Goal: Task Accomplishment & Management: Complete application form

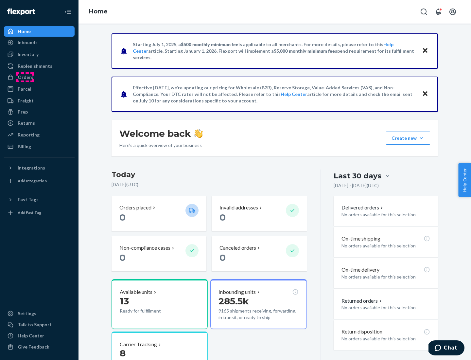
click at [25, 77] on div "Orders" at bounding box center [26, 77] width 16 height 7
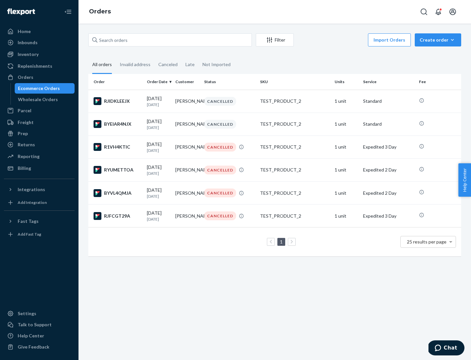
click at [36, 100] on div "Wholesale Orders" at bounding box center [38, 99] width 40 height 7
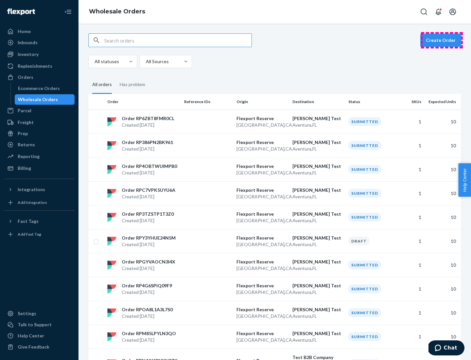
click at [442, 40] on button "Create Order" at bounding box center [441, 40] width 41 height 13
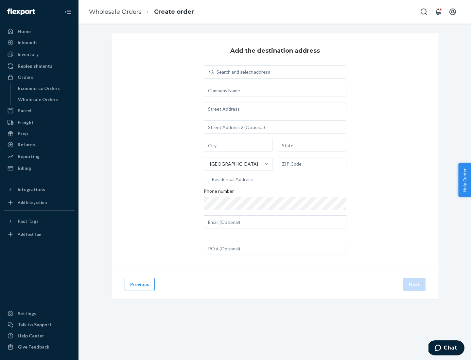
click at [242, 72] on div "Search and select address" at bounding box center [244, 72] width 54 height 7
click at [217, 72] on input "Search and select address" at bounding box center [217, 72] width 1 height 7
type input "Shubham Test"
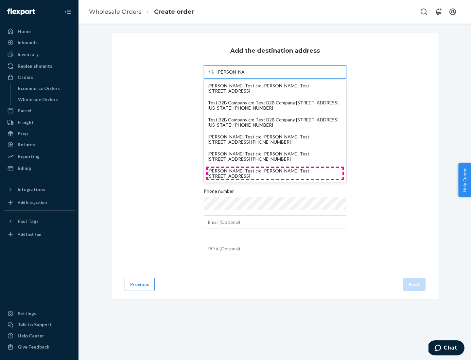
click at [275, 173] on div "Shubham Test c/o Shubham Test 19501 Biscayne Blvd Aventura, FL 33180" at bounding box center [275, 173] width 135 height 10
click at [245, 75] on input "Shubham Test" at bounding box center [231, 72] width 28 height 7
type input "Shubham Test"
type input "Aventura"
type input "FL"
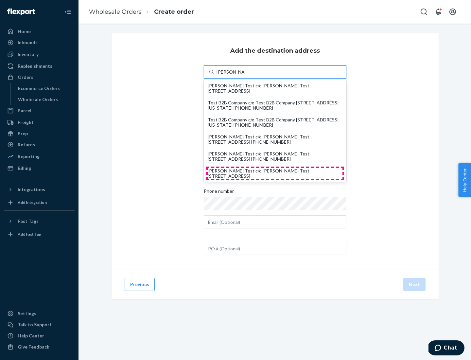
type input "33180"
type input "19501 Biscayne Blvd"
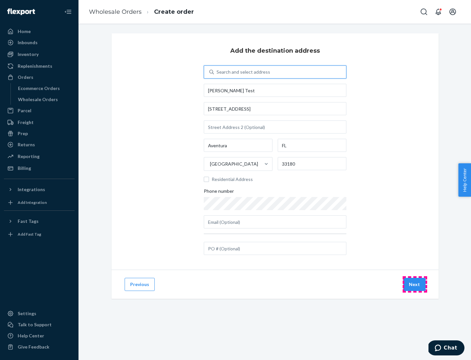
click at [415, 284] on button "Next" at bounding box center [415, 284] width 22 height 13
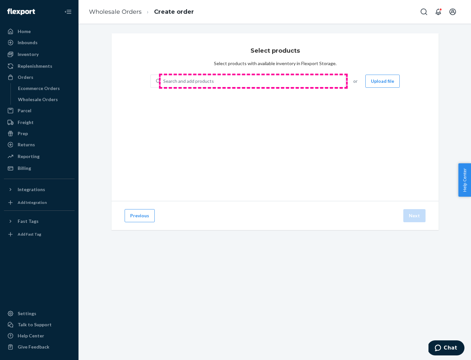
click at [253, 81] on div "Search and add products" at bounding box center [253, 81] width 185 height 12
click at [164, 81] on input "Search and add products" at bounding box center [163, 81] width 1 height 7
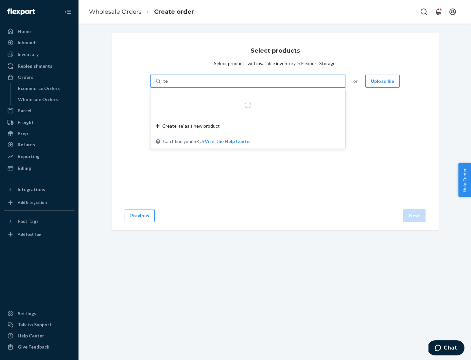
type input "test"
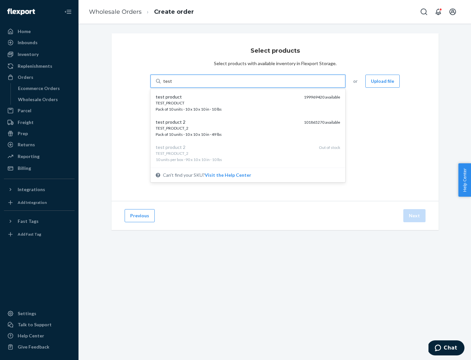
click at [227, 103] on div "TEST_PRODUCT" at bounding box center [227, 103] width 143 height 6
click at [172, 84] on input "test" at bounding box center [167, 81] width 9 height 7
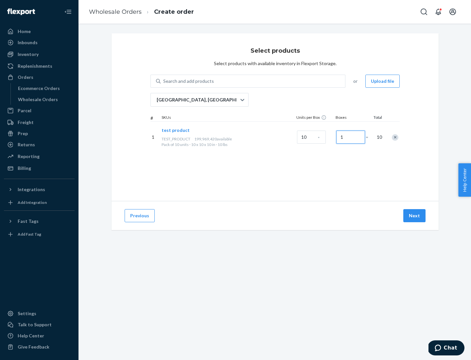
type input "1"
click at [415, 216] on button "Next" at bounding box center [415, 215] width 22 height 13
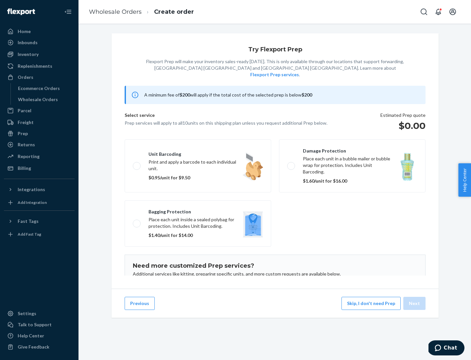
click at [198, 156] on label "Unit barcoding Print and apply a barcode to each individual unit. $0.95/unit fo…" at bounding box center [198, 165] width 147 height 53
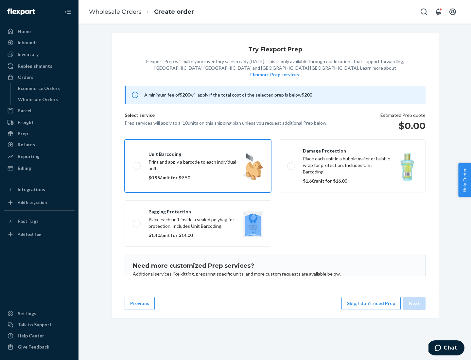
click at [137, 164] on input "Unit barcoding Print and apply a barcode to each individual unit. $0.95/unit fo…" at bounding box center [135, 166] width 4 height 4
checkbox input "true"
click at [415, 303] on button "Next" at bounding box center [415, 303] width 22 height 13
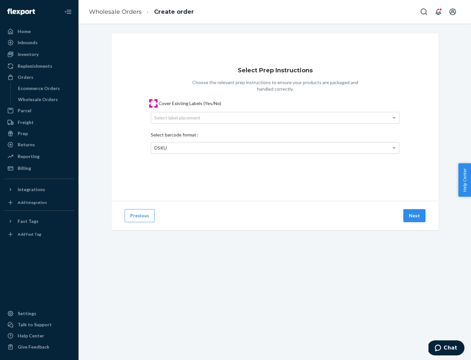
click at [154, 103] on input "Cover Existing Labels (Yes/No)" at bounding box center [153, 103] width 5 height 5
checkbox input "true"
click at [275, 118] on div "Select label placement" at bounding box center [275, 117] width 248 height 11
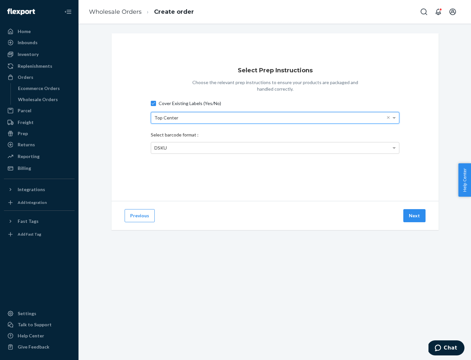
click at [160, 148] on span "DSKU" at bounding box center [160, 148] width 12 height 6
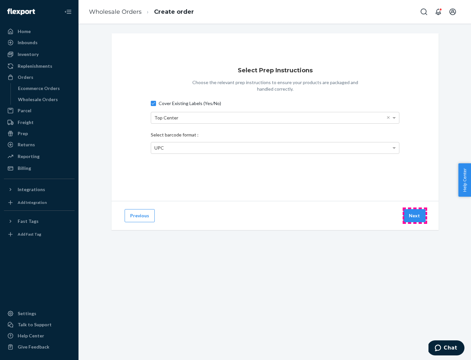
click at [415, 216] on button "Next" at bounding box center [415, 215] width 22 height 13
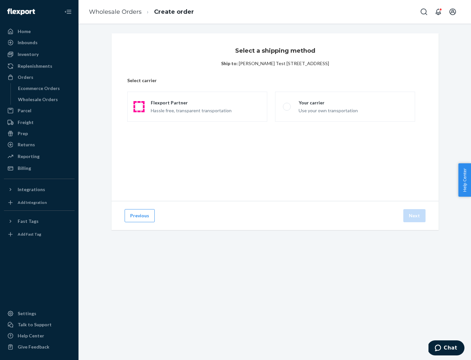
click at [139, 107] on span at bounding box center [139, 107] width 8 height 8
click at [139, 107] on input "Flexport Partner Hassle free, transparent transportation" at bounding box center [137, 107] width 4 height 4
radio input "true"
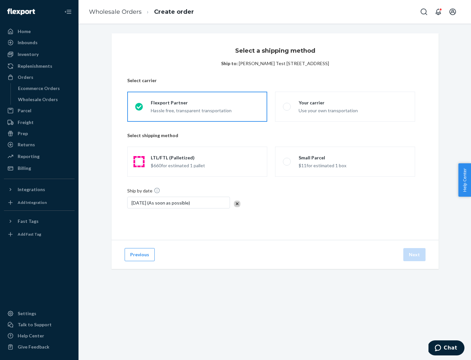
click at [139, 162] on span at bounding box center [139, 162] width 8 height 8
click at [139, 162] on input "LTL/FTL (Palletized) $660 for estimated 1 pallet" at bounding box center [137, 162] width 4 height 4
radio input "true"
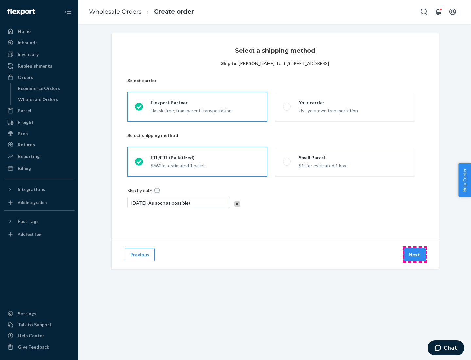
click at [415, 255] on button "Next" at bounding box center [415, 254] width 22 height 13
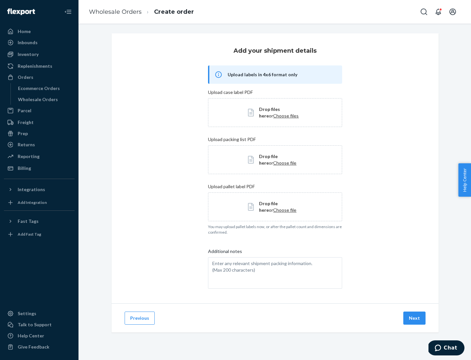
click at [415, 318] on button "Next" at bounding box center [415, 318] width 22 height 13
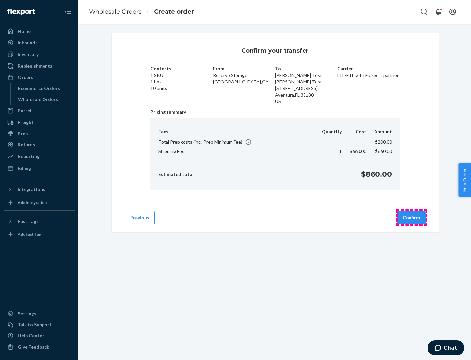
click at [412, 218] on button "Confirm" at bounding box center [411, 217] width 28 height 13
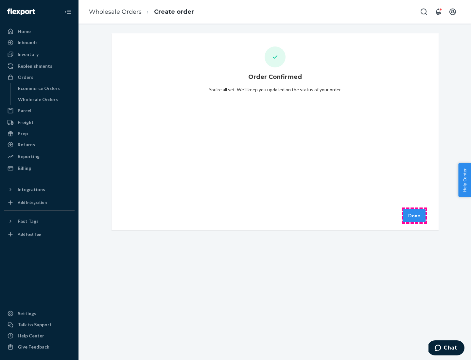
click at [415, 216] on button "Done" at bounding box center [414, 215] width 23 height 13
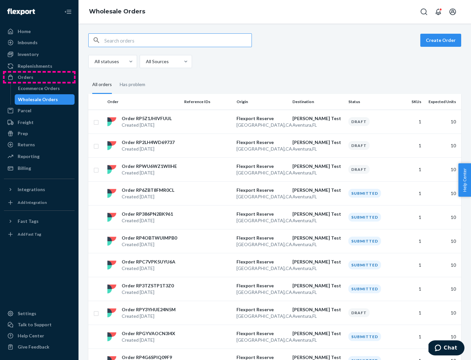
click at [39, 77] on div "Orders" at bounding box center [39, 77] width 69 height 9
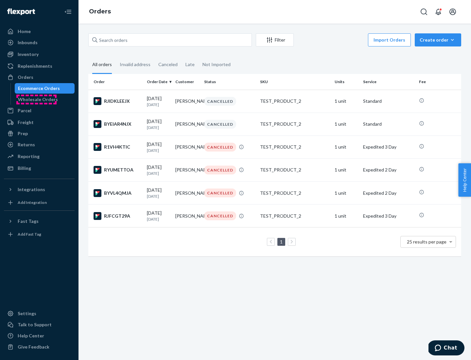
click at [36, 100] on div "Wholesale Orders" at bounding box center [38, 99] width 40 height 7
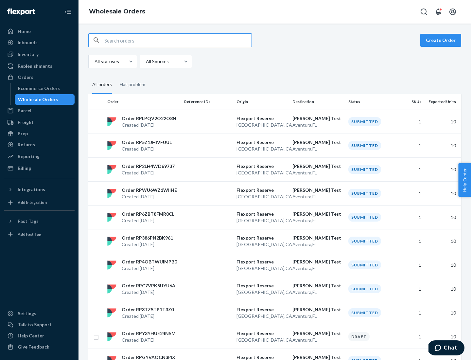
click at [275, 122] on p "San Francisco , CA" at bounding box center [262, 125] width 51 height 7
